Goal: Task Accomplishment & Management: Use online tool/utility

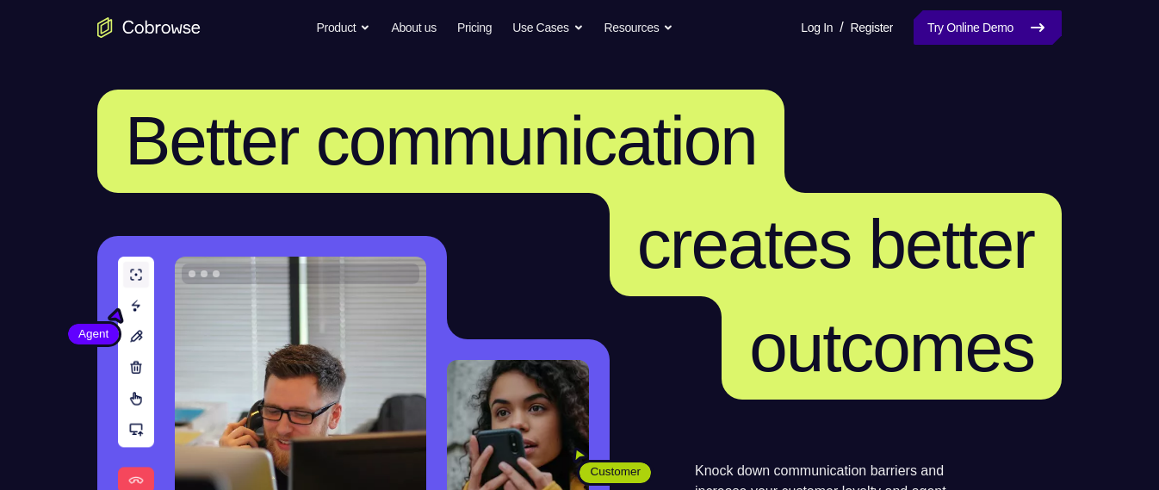
click at [1026, 40] on link "Try Online Demo" at bounding box center [987, 27] width 148 height 34
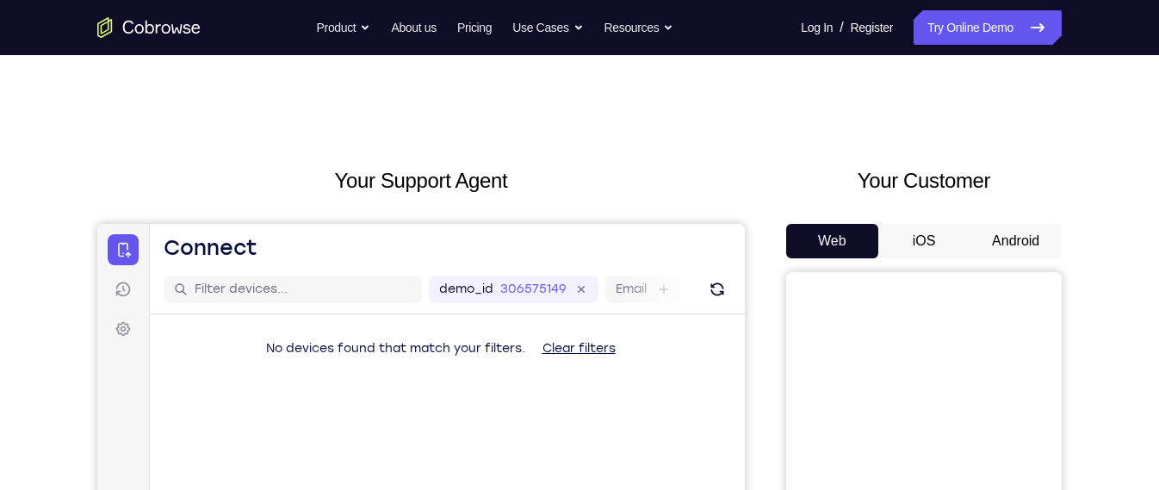
click at [1026, 243] on button "Android" at bounding box center [1015, 241] width 92 height 34
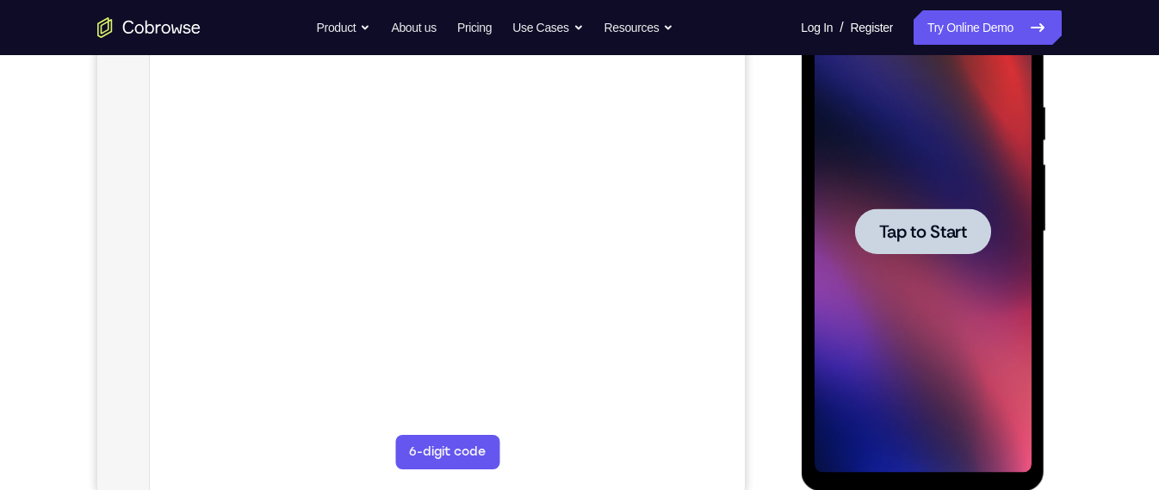
click at [924, 331] on div at bounding box center [921, 232] width 217 height 482
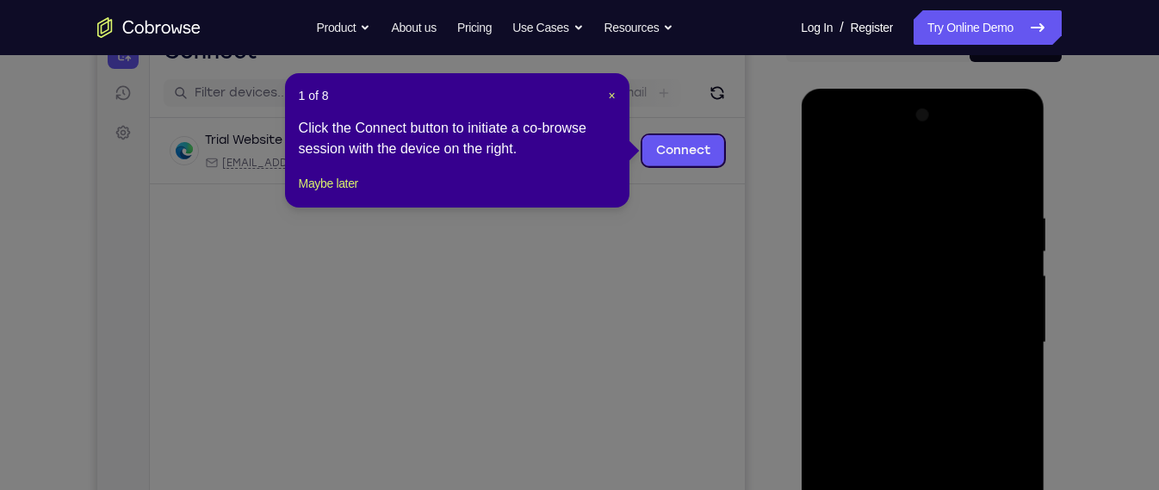
scroll to position [195, 0]
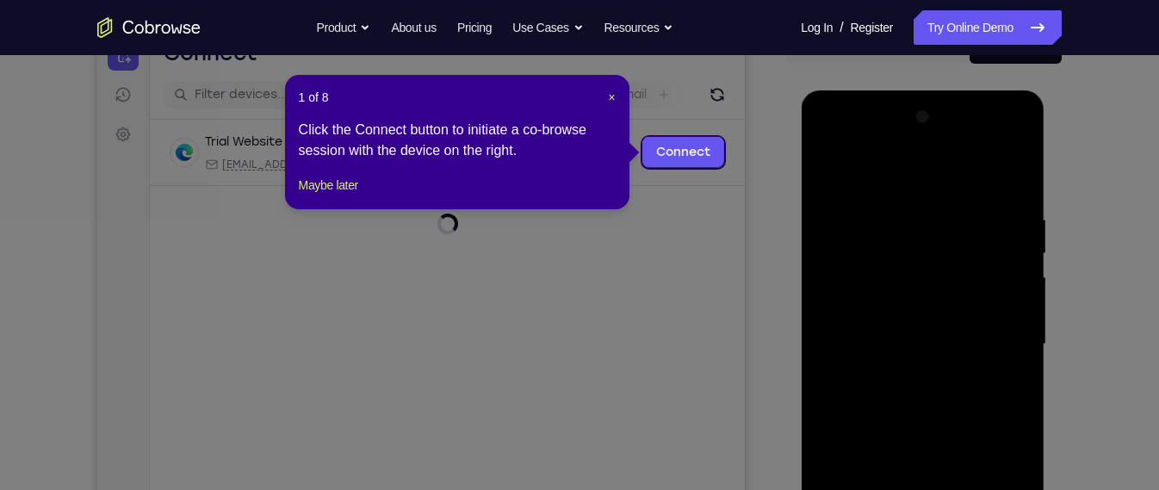
click at [616, 98] on div "1 of 8 × Click the Connect button to initiate a co-browse session with the devi…" at bounding box center [457, 142] width 344 height 134
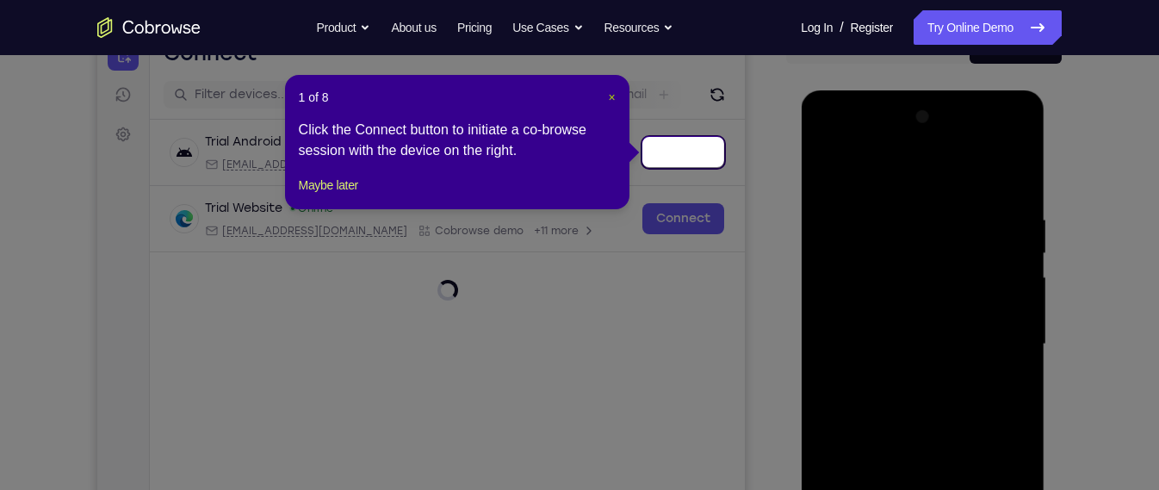
click at [613, 96] on span "×" at bounding box center [611, 97] width 7 height 14
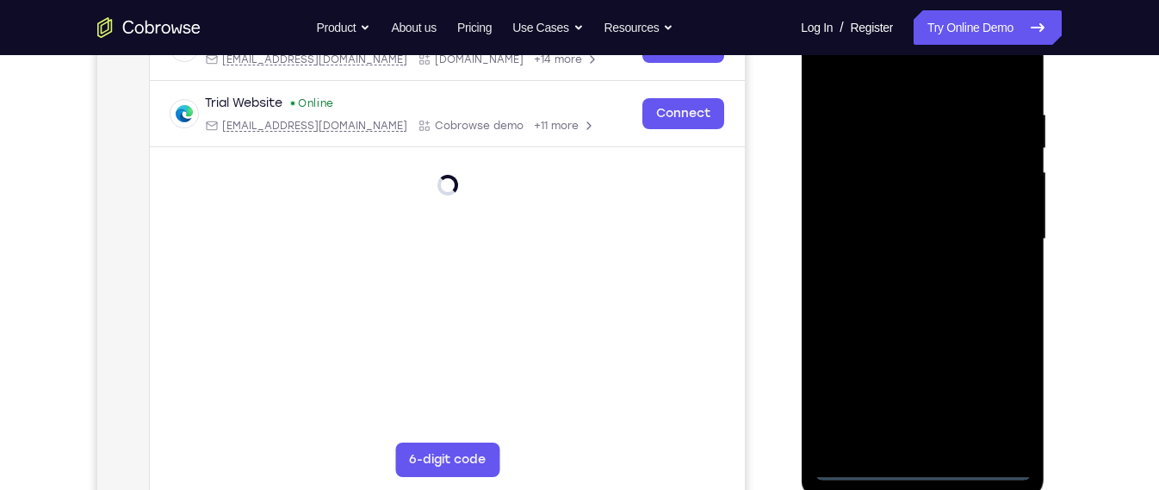
scroll to position [301, 0]
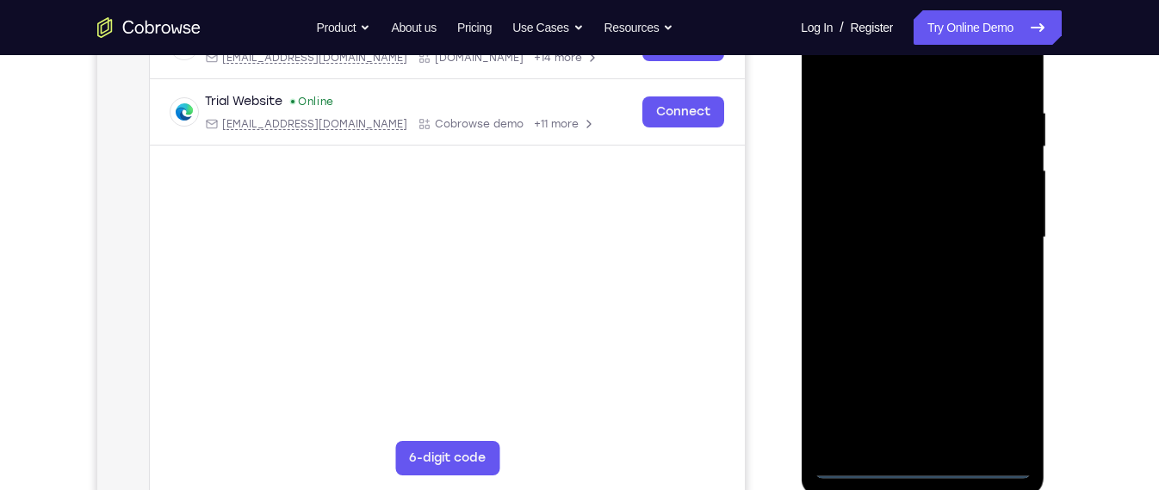
click at [926, 462] on div at bounding box center [921, 238] width 217 height 482
click at [926, 465] on div at bounding box center [921, 238] width 217 height 482
click at [918, 469] on div at bounding box center [921, 238] width 217 height 482
click at [1012, 394] on div at bounding box center [921, 238] width 217 height 482
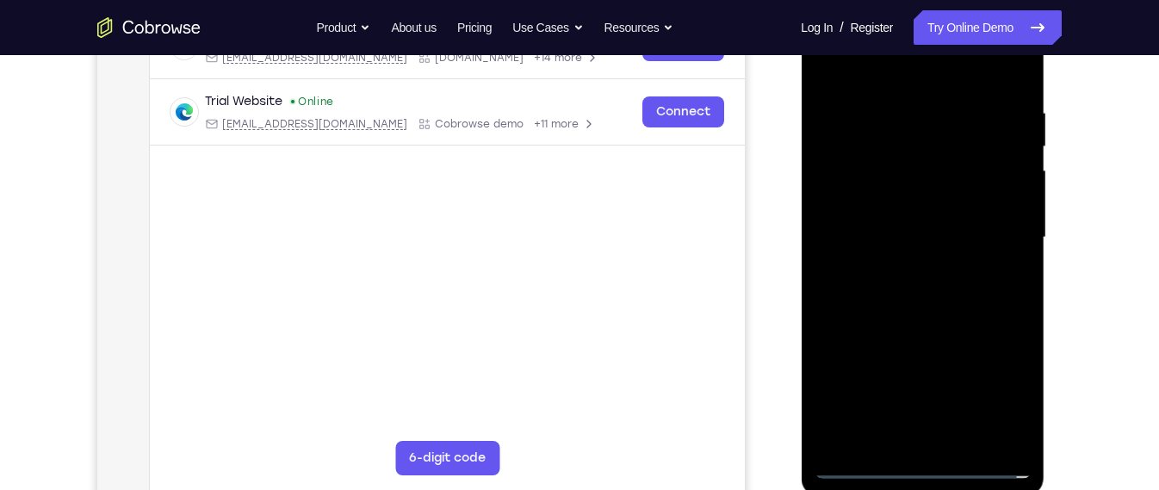
scroll to position [298, 0]
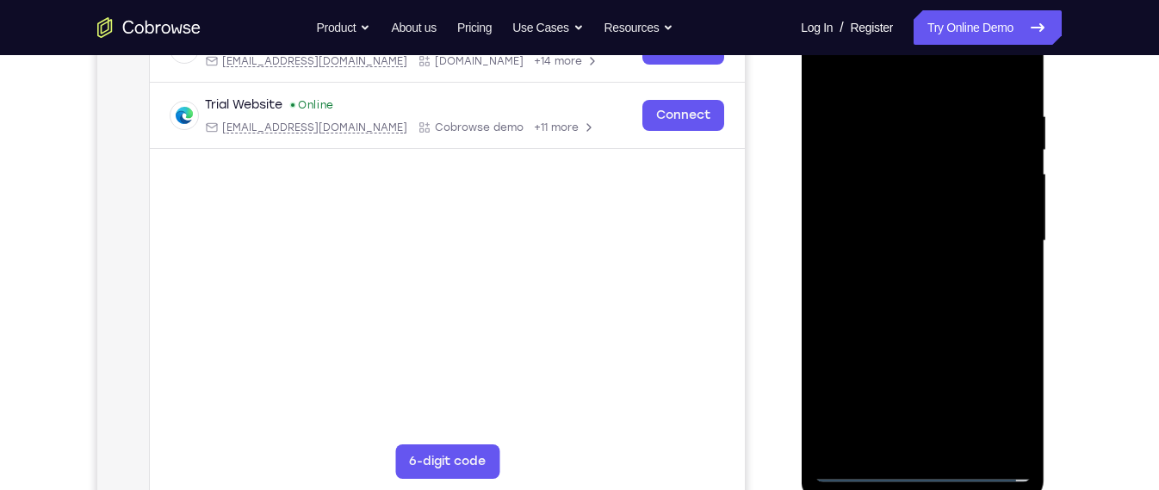
click at [900, 82] on div at bounding box center [921, 241] width 217 height 482
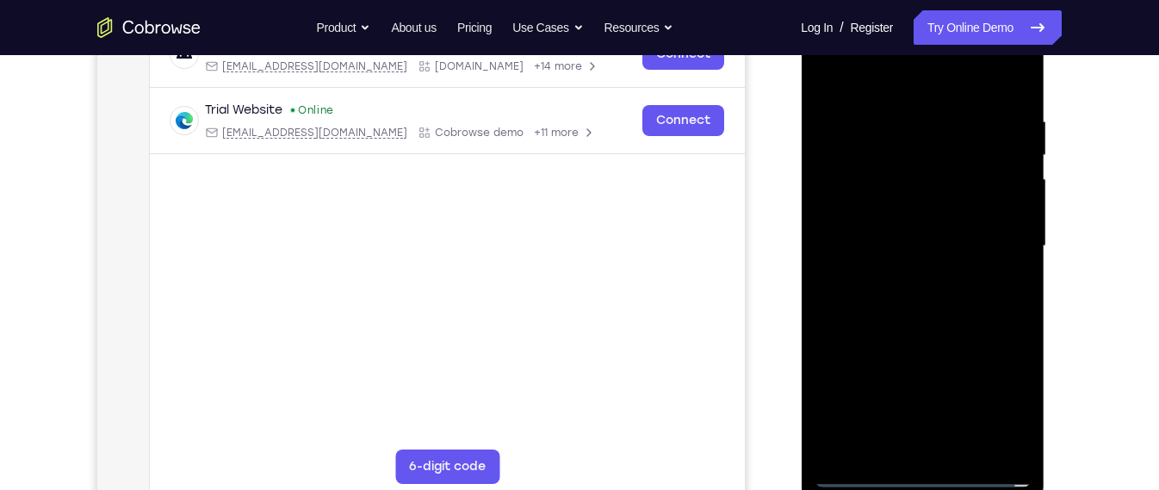
scroll to position [292, 0]
click at [998, 240] on div at bounding box center [921, 247] width 217 height 482
click at [936, 448] on div at bounding box center [921, 247] width 217 height 482
click at [885, 236] on div at bounding box center [921, 247] width 217 height 482
click at [877, 220] on div at bounding box center [921, 247] width 217 height 482
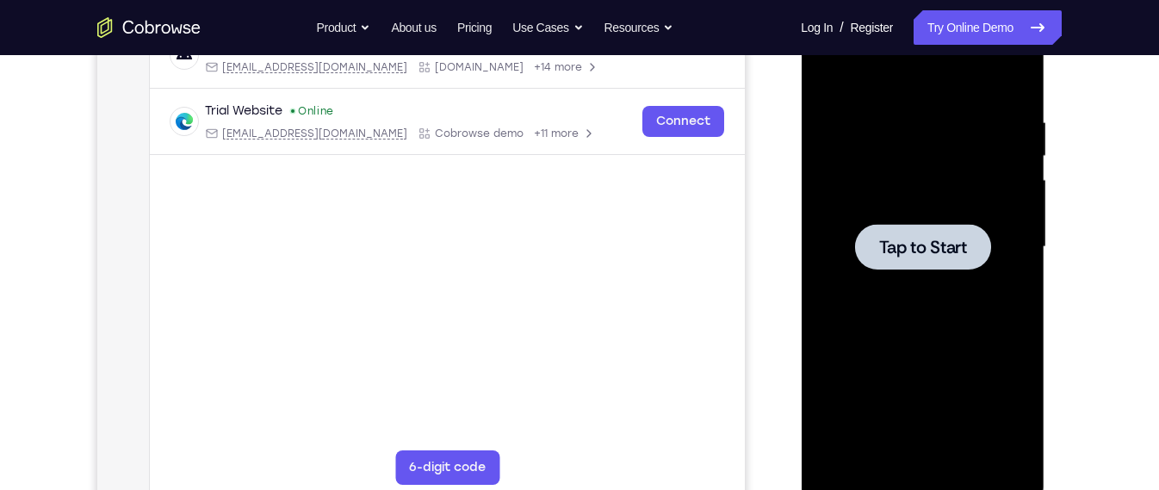
click at [858, 144] on div at bounding box center [921, 247] width 217 height 482
